Goal: Transaction & Acquisition: Purchase product/service

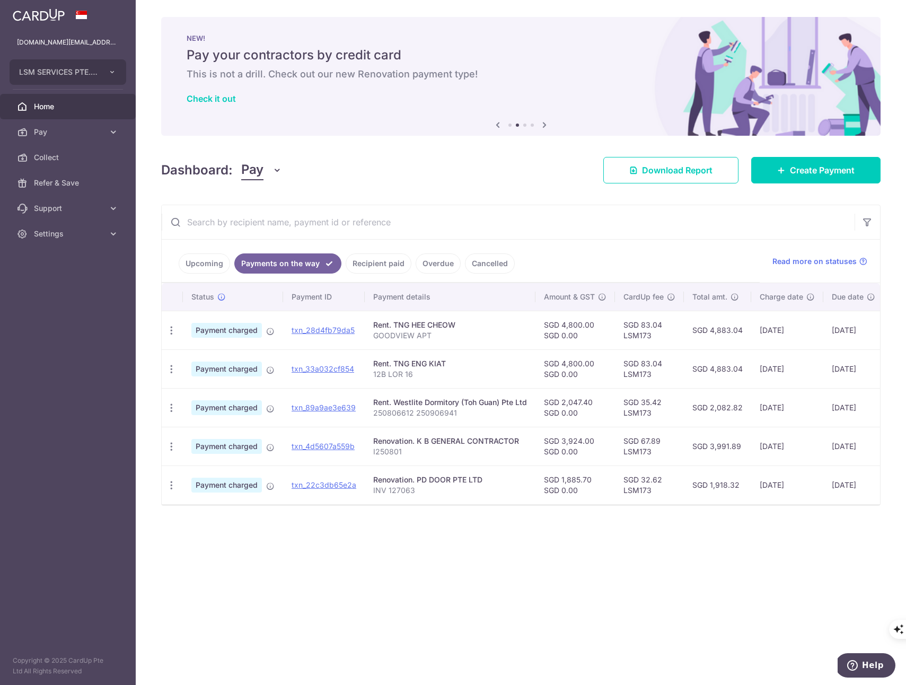
click at [50, 15] on img at bounding box center [39, 14] width 52 height 13
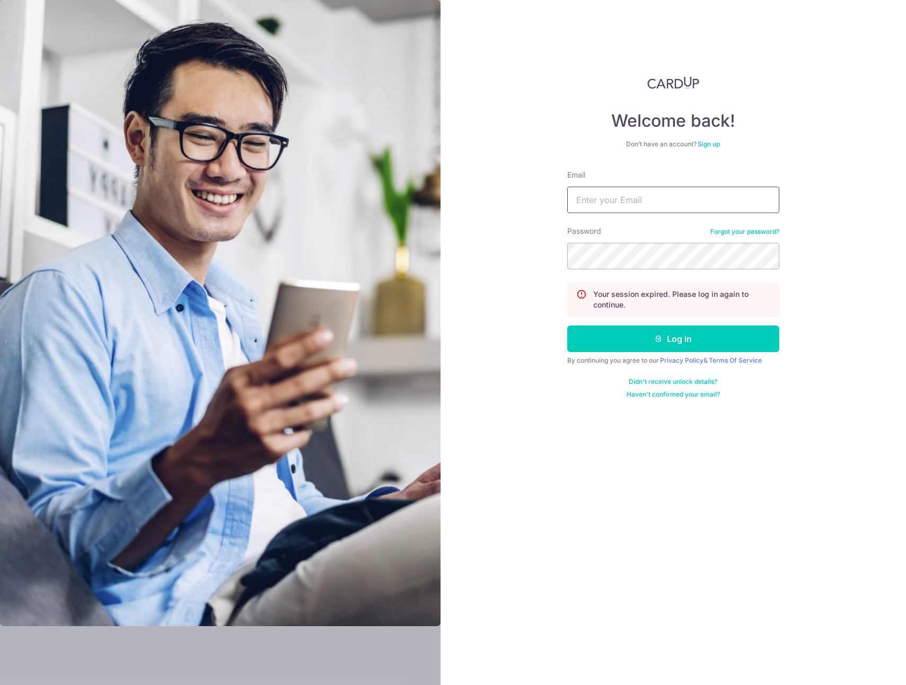
click at [592, 200] on input "Email" at bounding box center [673, 200] width 212 height 27
type input "lsm.services@yahoo.com"
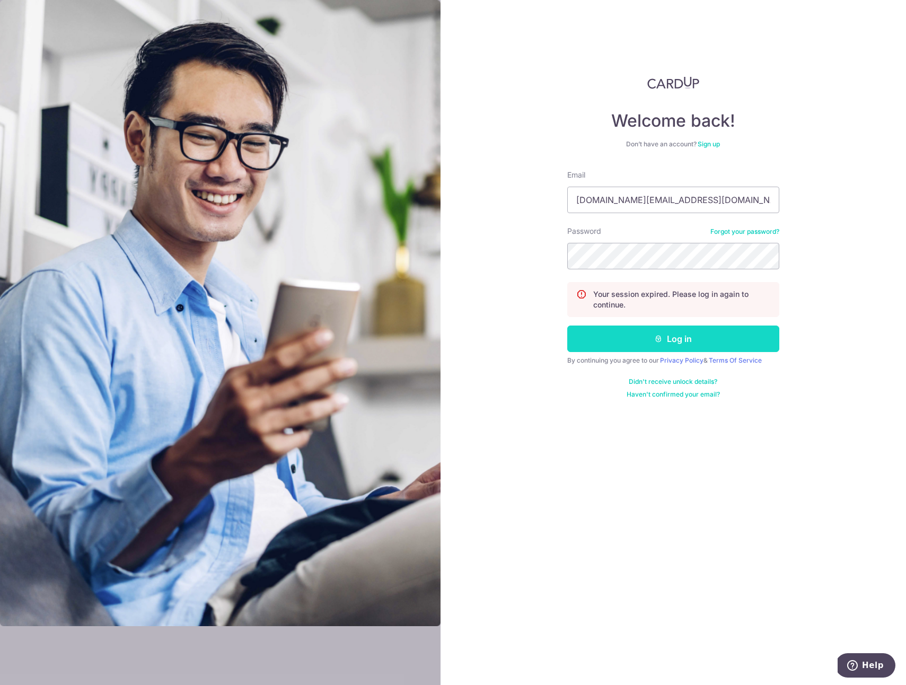
click at [666, 336] on button "Log in" at bounding box center [673, 339] width 212 height 27
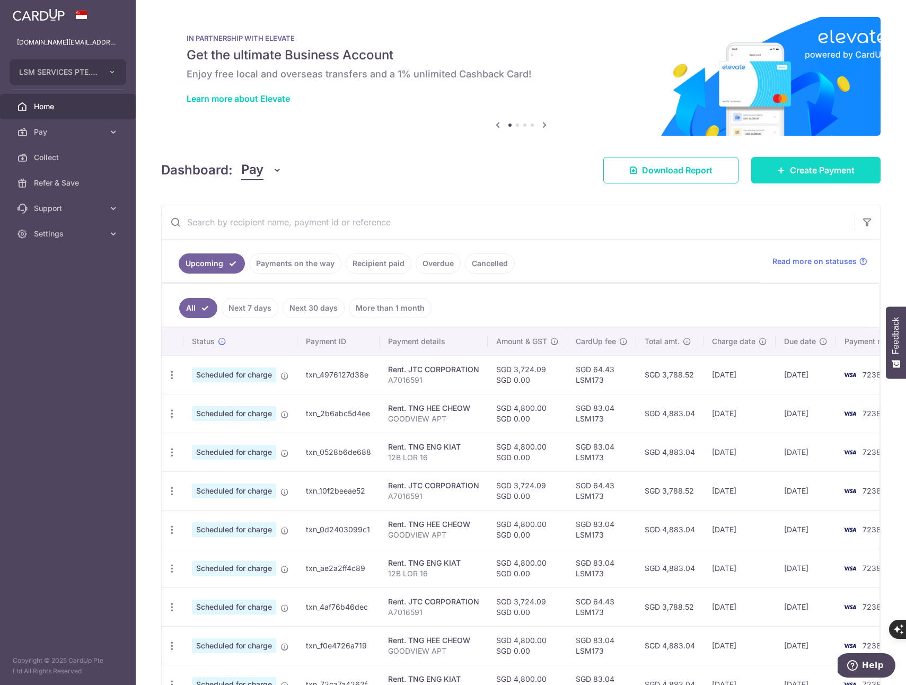
click at [835, 169] on span "Create Payment" at bounding box center [822, 170] width 65 height 13
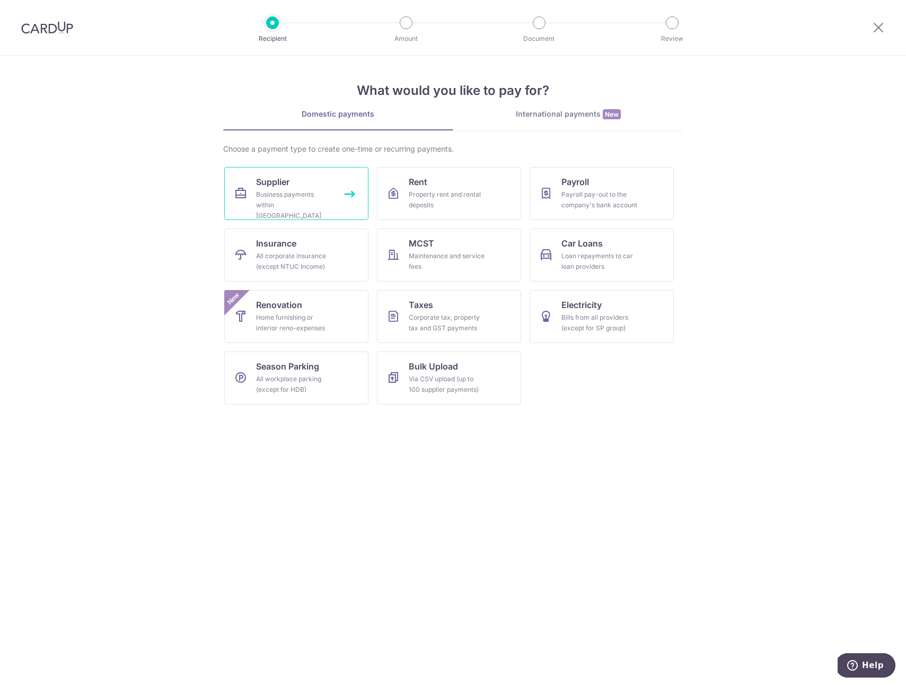
click at [347, 195] on link "Supplier Business payments within Singapore" at bounding box center [296, 193] width 144 height 53
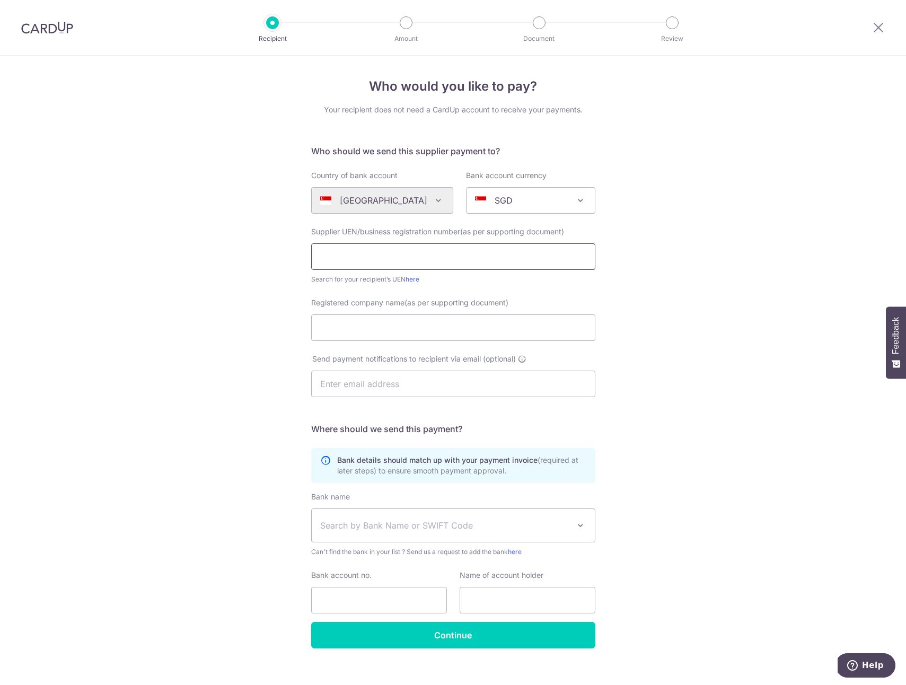
click at [354, 253] on input "text" at bounding box center [453, 256] width 284 height 27
type input "53470698C"
click at [372, 326] on input "Registered company name(as per supporting document)" at bounding box center [453, 327] width 284 height 27
type input "i"
type input "IMCREATOR TRADING"
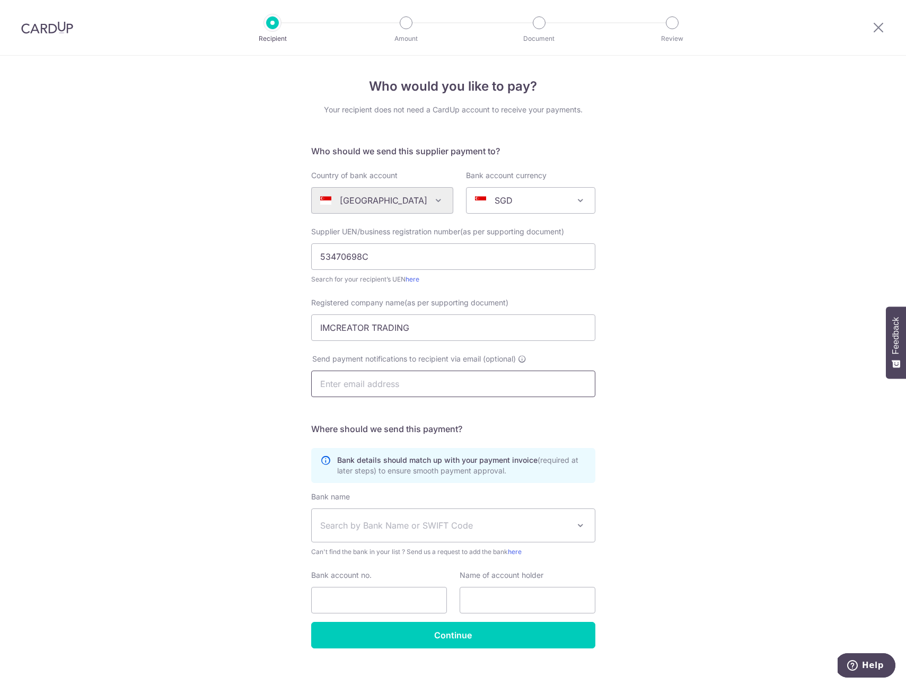
click at [390, 383] on input "text" at bounding box center [453, 384] width 284 height 27
type input "nurmisha@imcreator.asia"
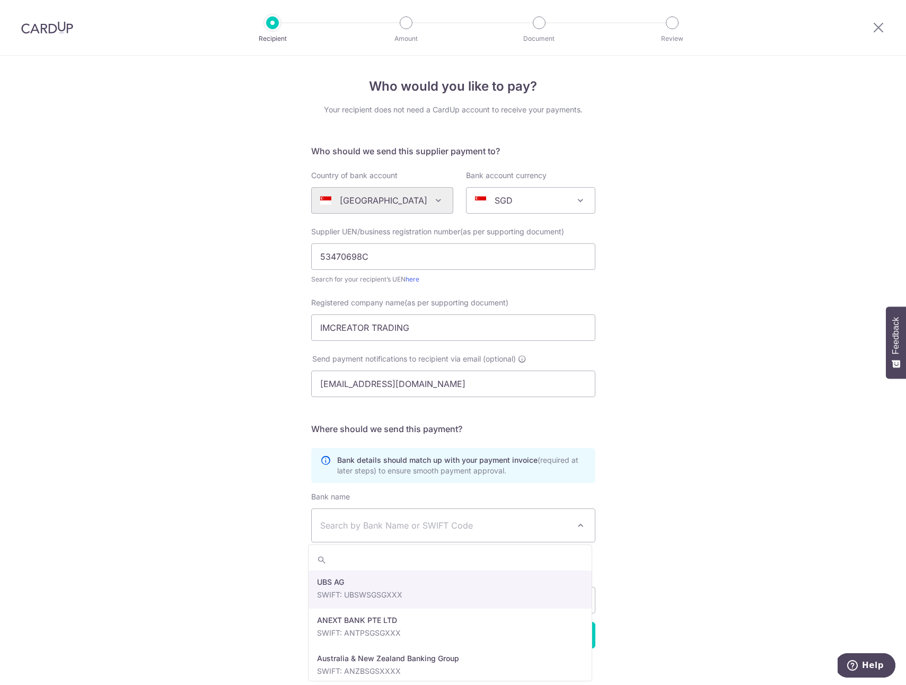
click at [430, 532] on span "Search by Bank Name or SWIFT Code" at bounding box center [453, 525] width 283 height 33
type input "uo"
select select "23668"
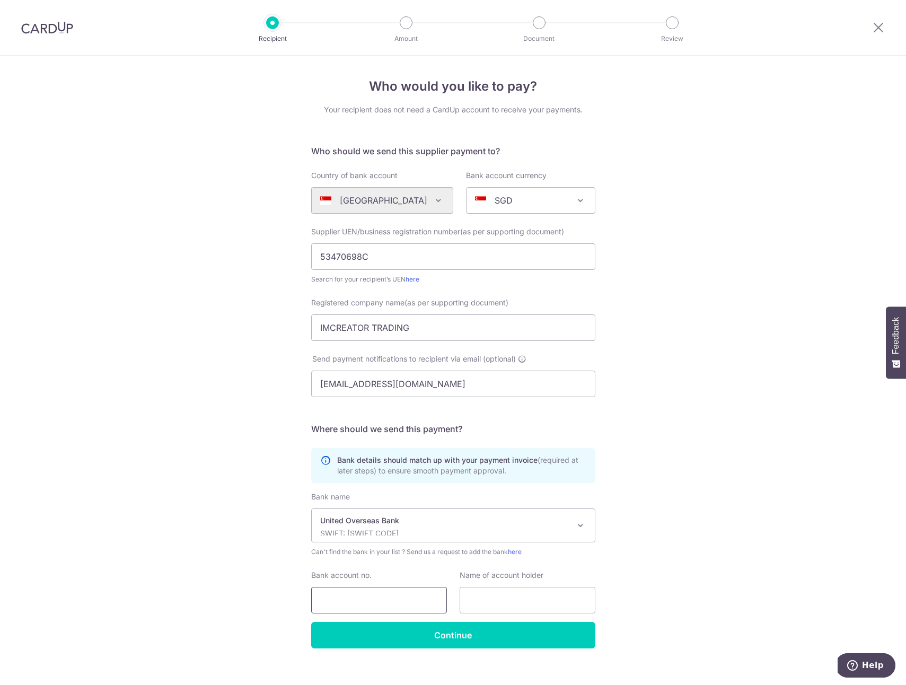
click at [347, 593] on input "Bank account no." at bounding box center [379, 600] width 136 height 27
type input "3303272435"
click at [513, 592] on input "text" at bounding box center [528, 600] width 136 height 27
drag, startPoint x: 417, startPoint y: 327, endPoint x: 290, endPoint y: 324, distance: 126.7
click at [291, 324] on div "Who would you like to pay? Your recipient does not need a CardUp account to rec…" at bounding box center [453, 377] width 906 height 643
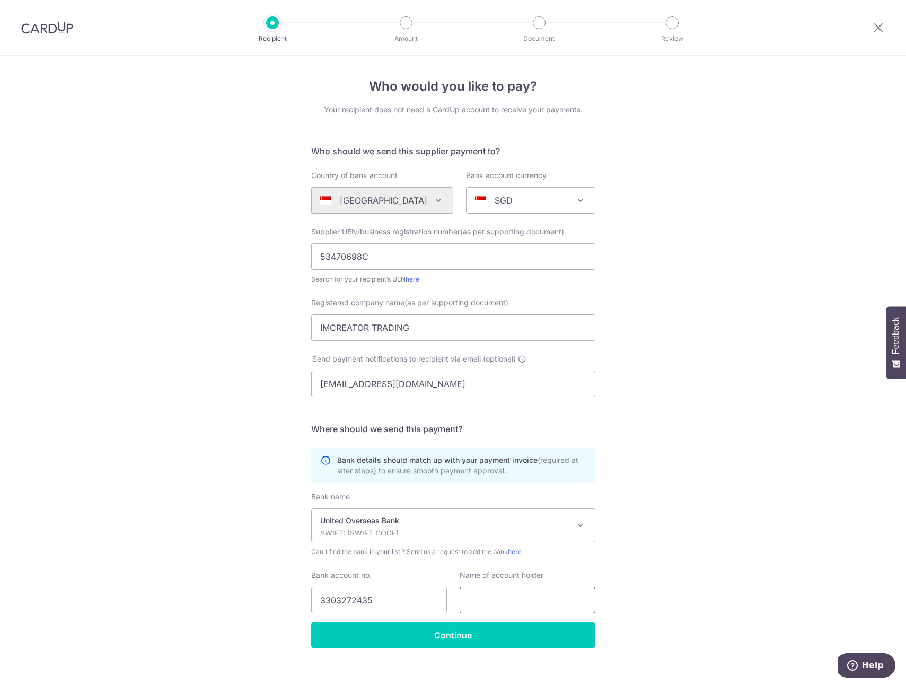
click at [497, 603] on input "text" at bounding box center [528, 600] width 136 height 27
paste input "IMCREATOR TRADING"
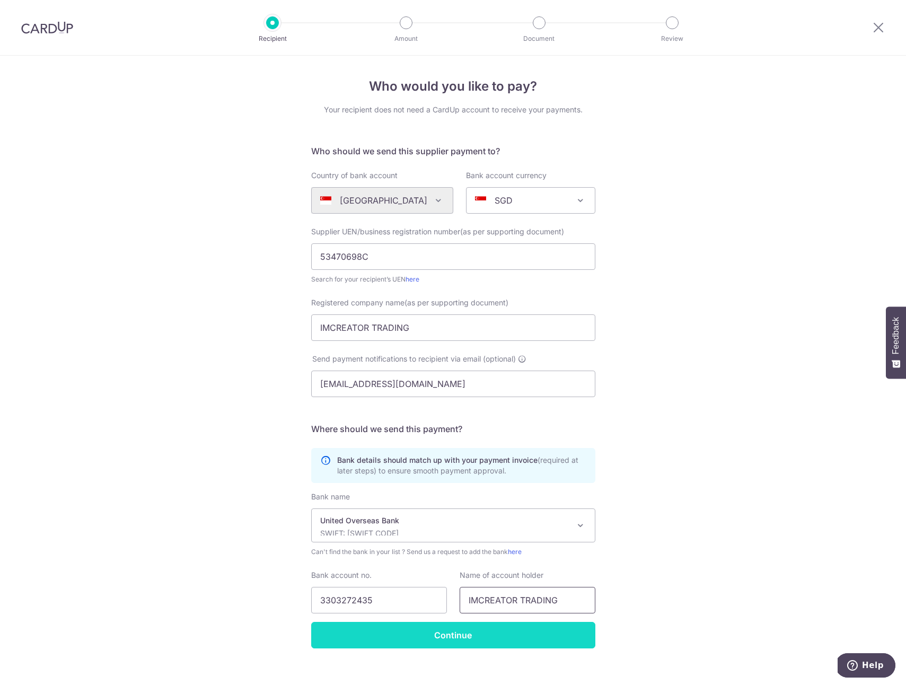
type input "IMCREATOR TRADING"
click at [464, 635] on input "Continue" at bounding box center [453, 635] width 284 height 27
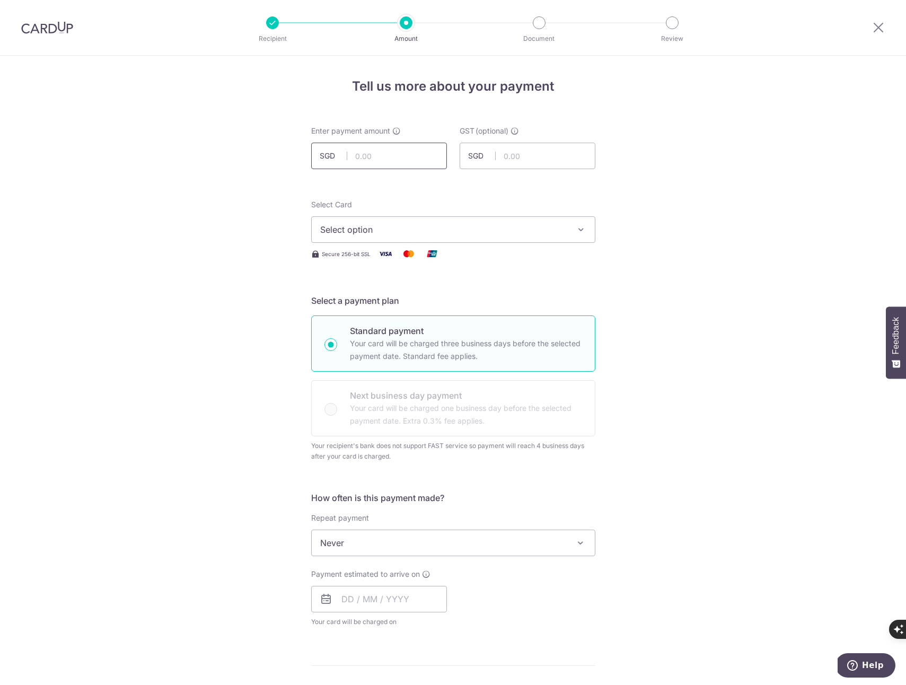
click at [371, 152] on input "text" at bounding box center [379, 156] width 136 height 27
click button "Add Card" at bounding box center [0, 0] width 0 height 0
type input "377.00"
click at [520, 169] on div at bounding box center [466, 169] width 172 height 1
click at [498, 234] on span "Select option" at bounding box center [443, 229] width 247 height 13
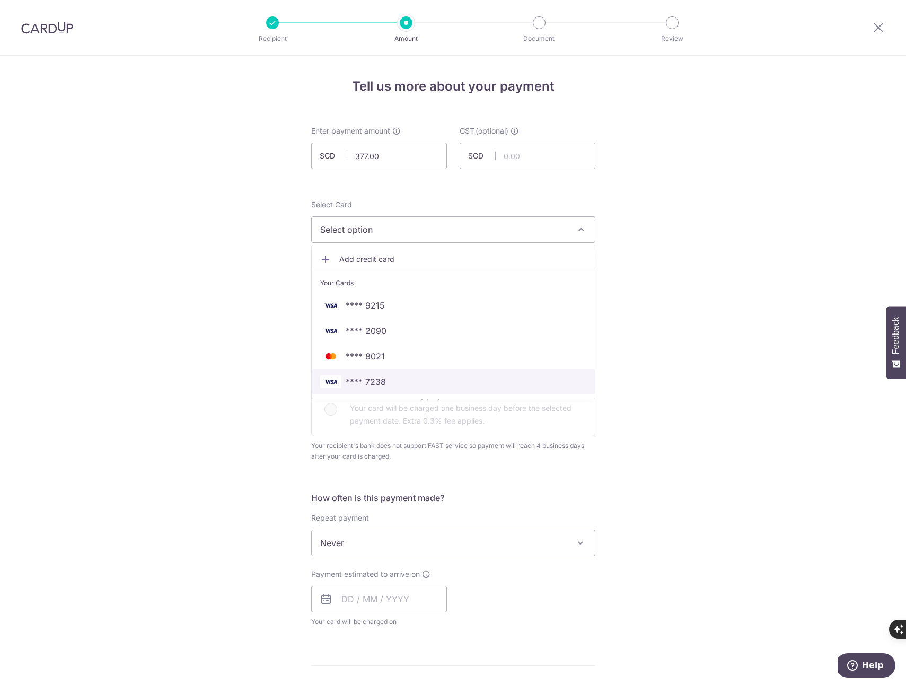
click at [389, 380] on span "**** 7238" at bounding box center [453, 381] width 266 height 13
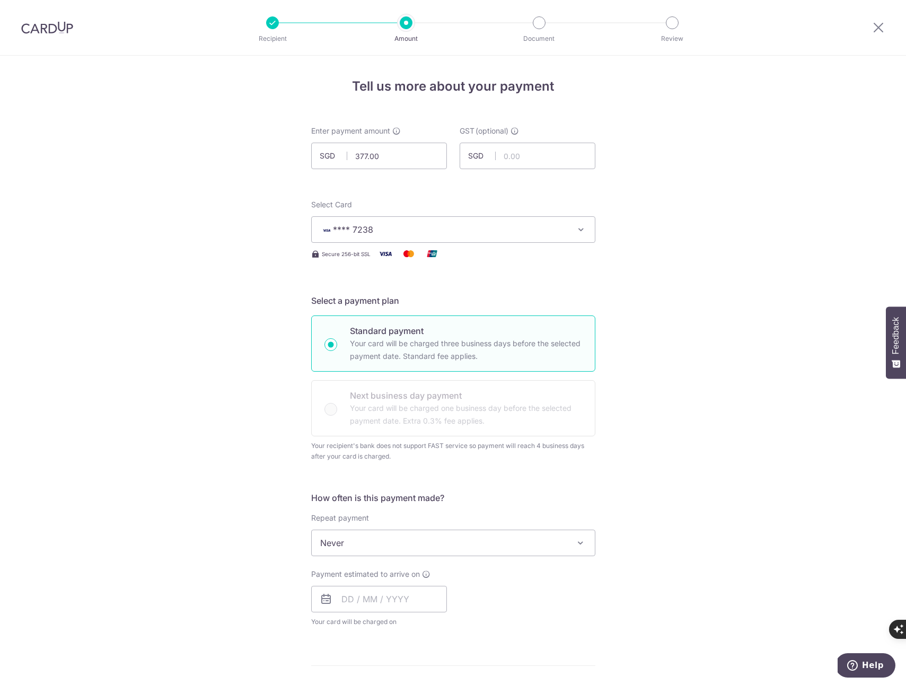
click at [633, 395] on div "Tell us more about your payment Enter payment amount SGD 377.00 377.00 GST (opt…" at bounding box center [453, 584] width 906 height 1056
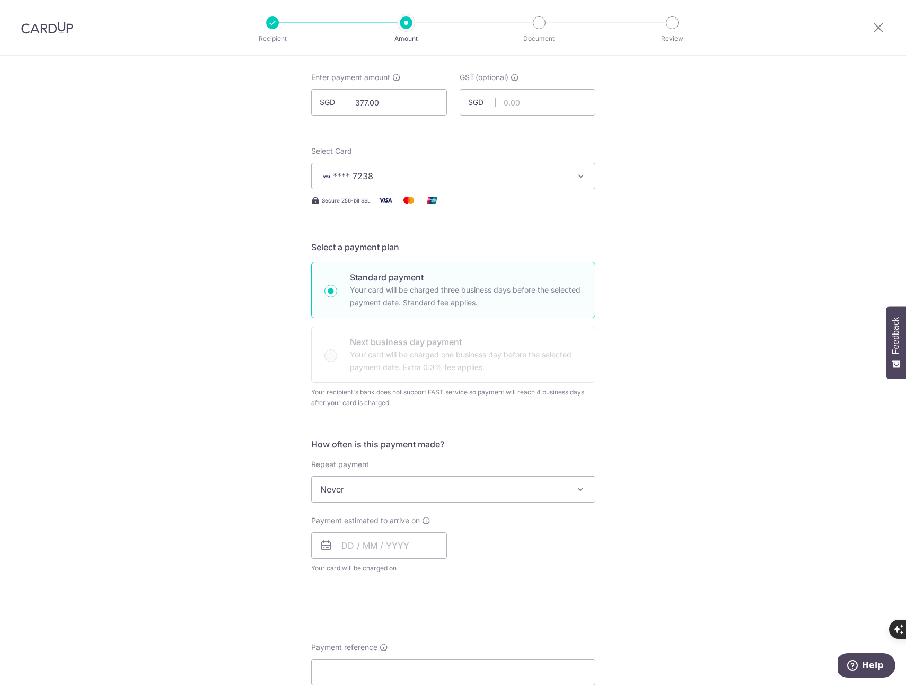
scroll to position [64, 0]
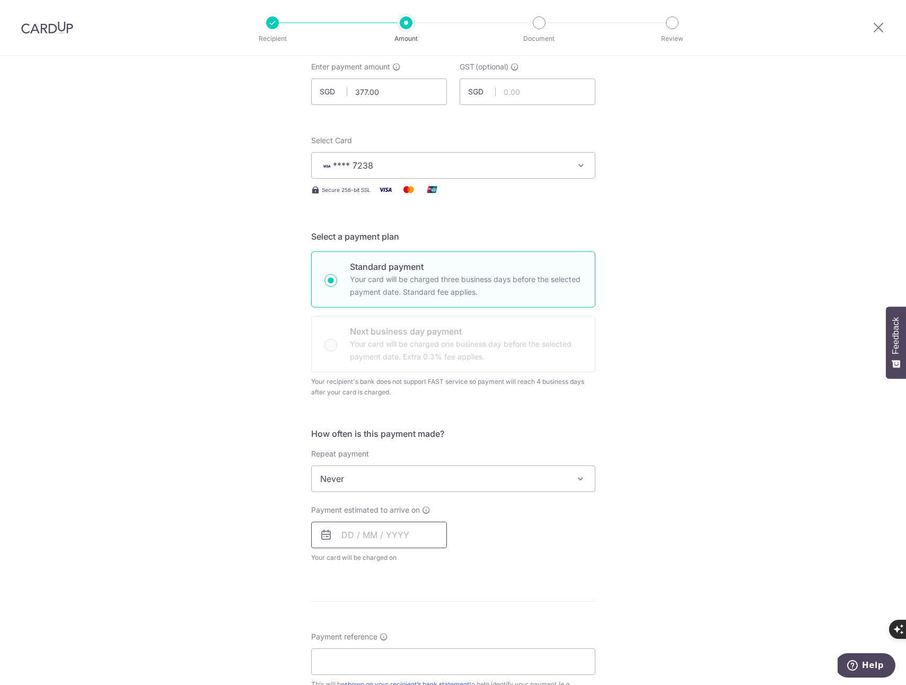
click at [397, 533] on input "text" at bounding box center [379, 535] width 136 height 27
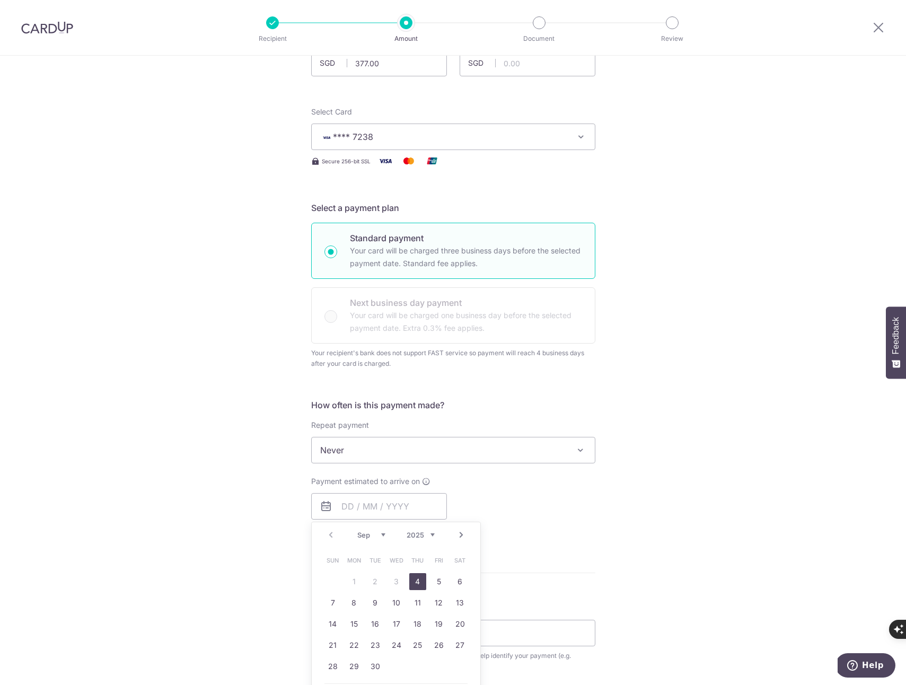
click at [414, 581] on link "4" at bounding box center [417, 581] width 17 height 17
type input "[DATE]"
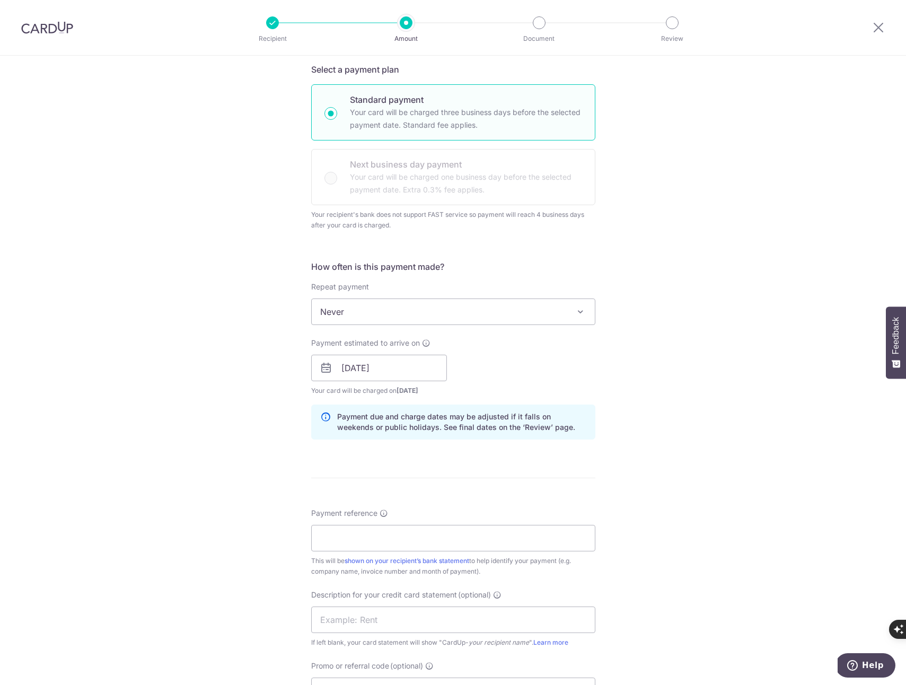
scroll to position [232, 0]
click at [349, 535] on input "Payment reference" at bounding box center [453, 537] width 284 height 27
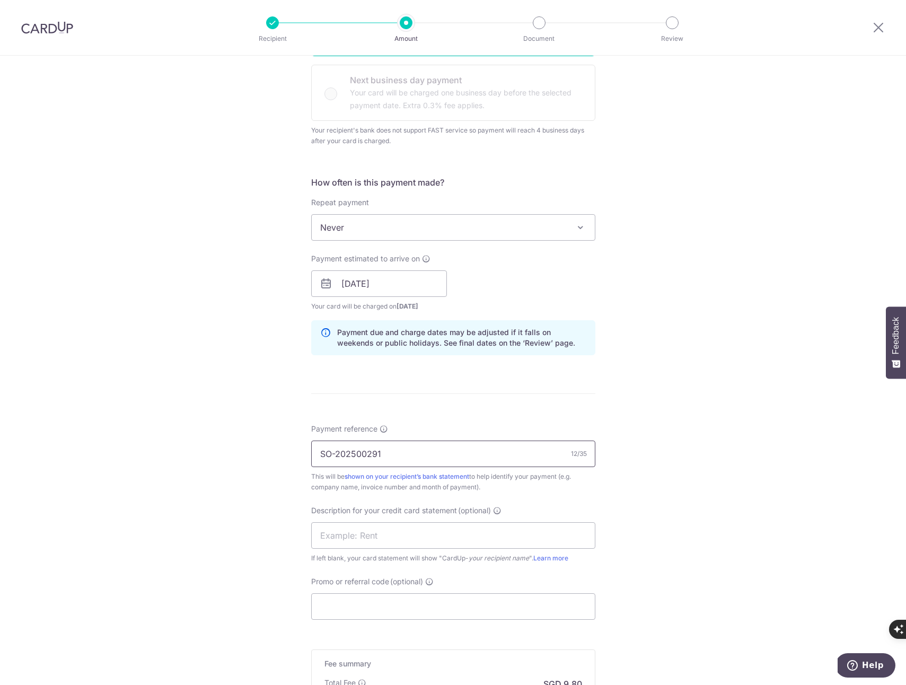
scroll to position [335, 0]
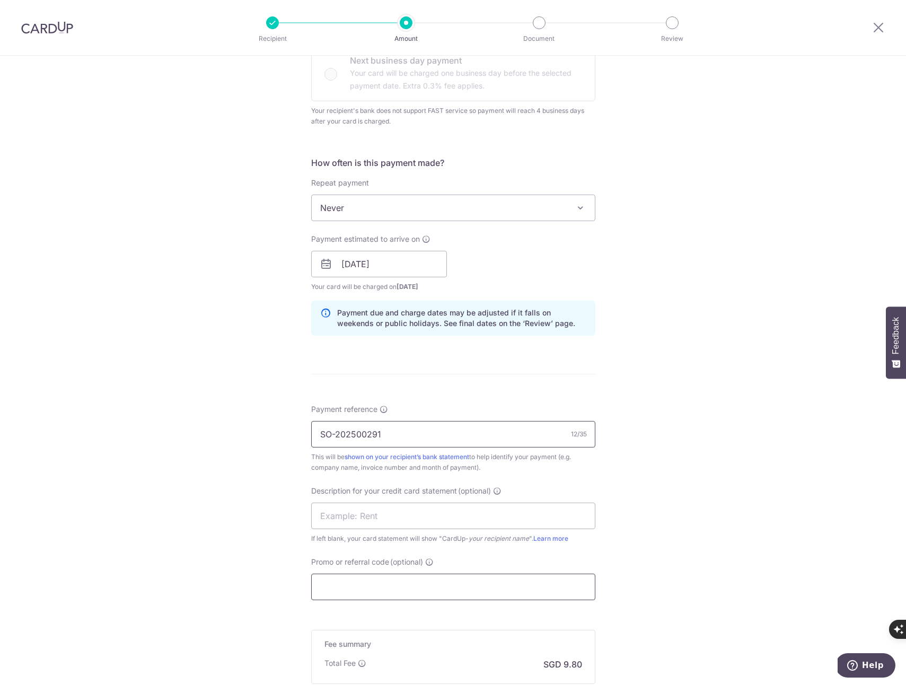
type input "SO-202500291"
click at [357, 585] on input "Promo or referral code (optional)" at bounding box center [453, 587] width 284 height 27
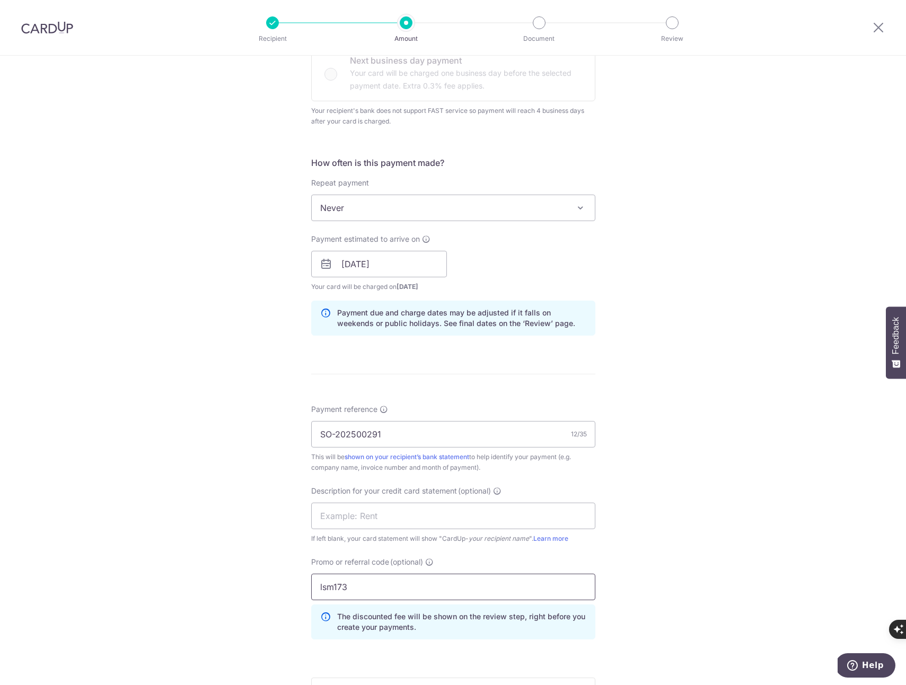
type input "lsm173"
click at [286, 563] on div "Tell us more about your payment Enter payment amount SGD 377.00 377.00 GST (opt…" at bounding box center [453, 294] width 906 height 1147
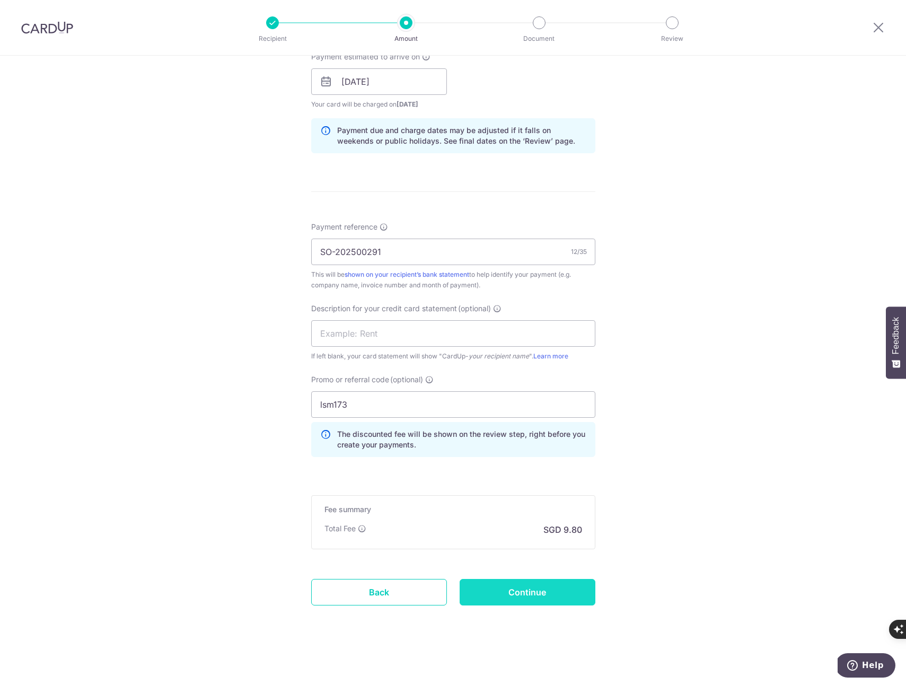
click at [525, 591] on input "Continue" at bounding box center [528, 592] width 136 height 27
type input "Create Schedule"
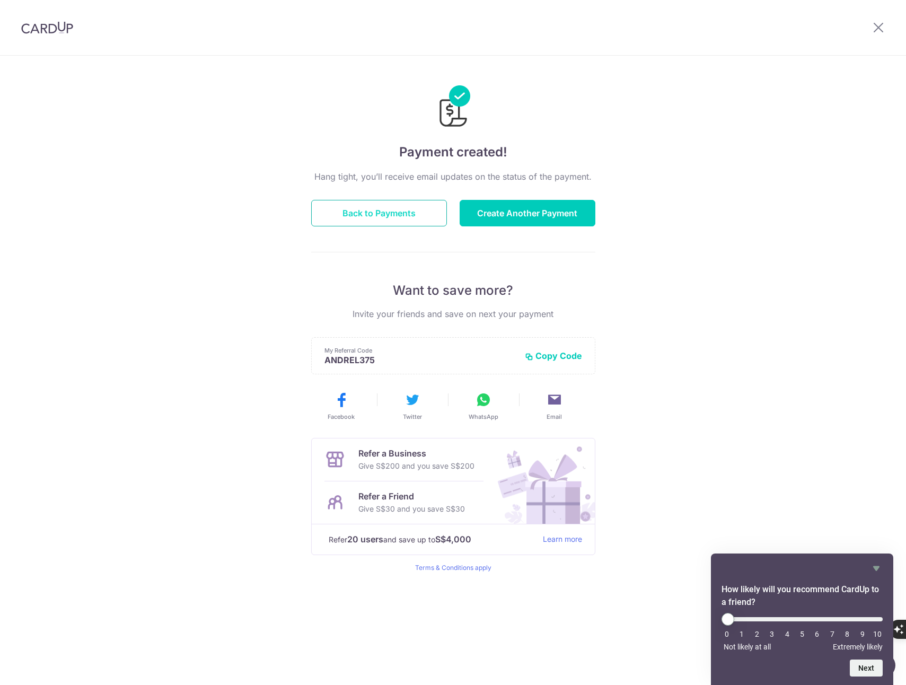
click at [357, 216] on button "Back to Payments" at bounding box center [379, 213] width 136 height 27
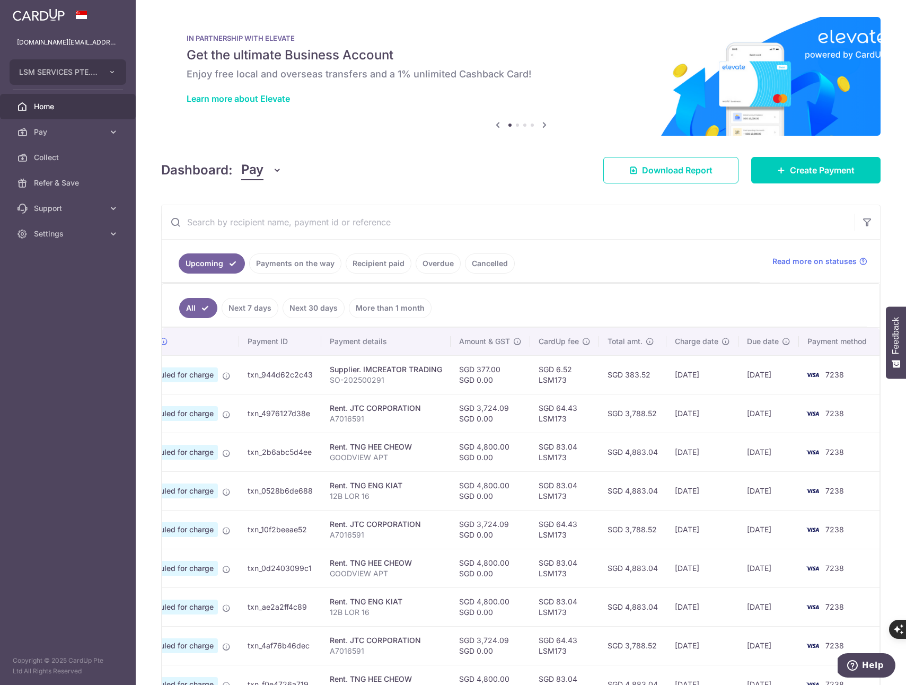
scroll to position [0, 59]
